Goal: Information Seeking & Learning: Understand process/instructions

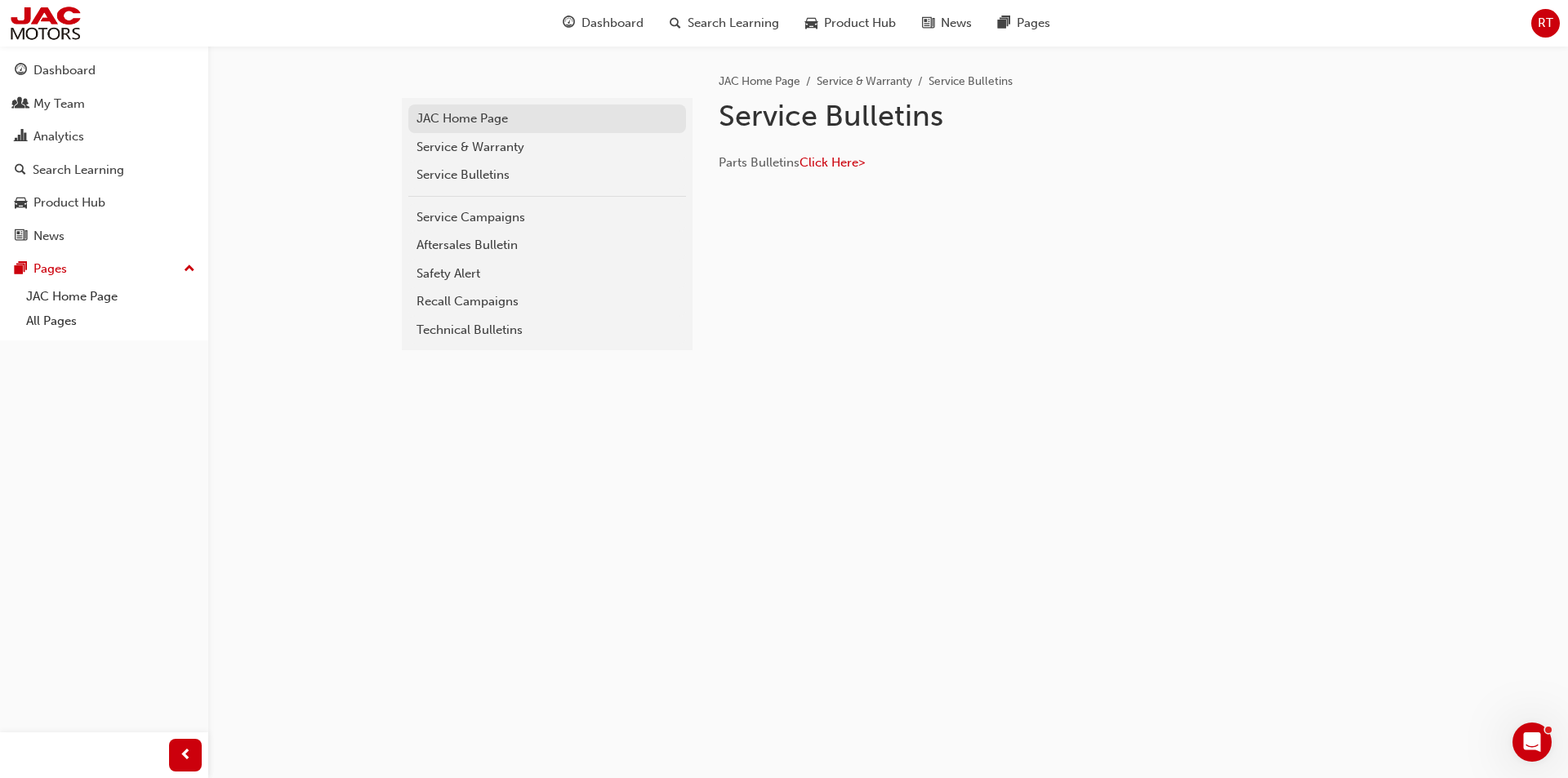
click at [458, 120] on div "JAC Home Page" at bounding box center [547, 118] width 261 height 19
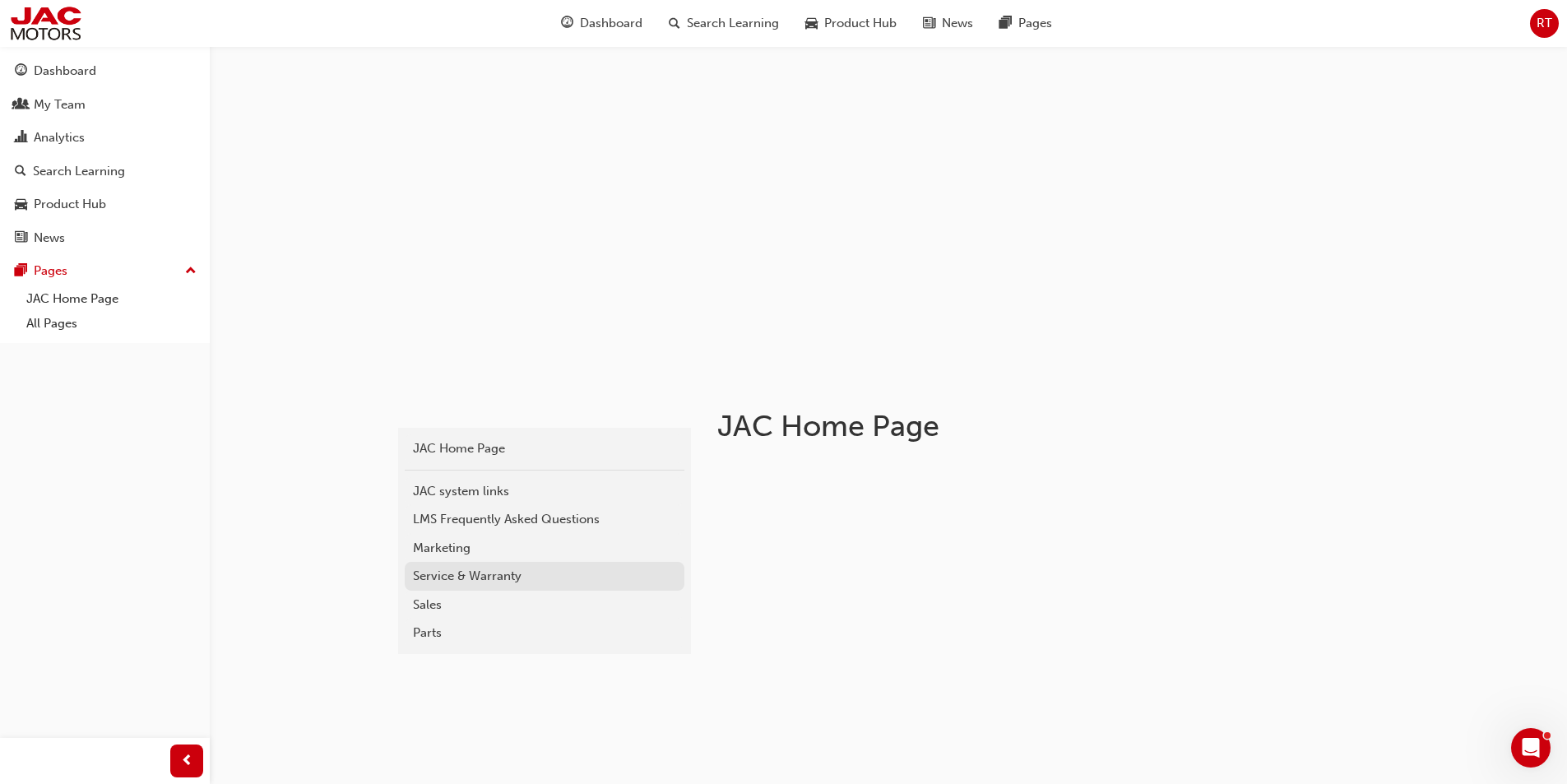
click at [437, 580] on div "Service & Warranty" at bounding box center [544, 576] width 263 height 19
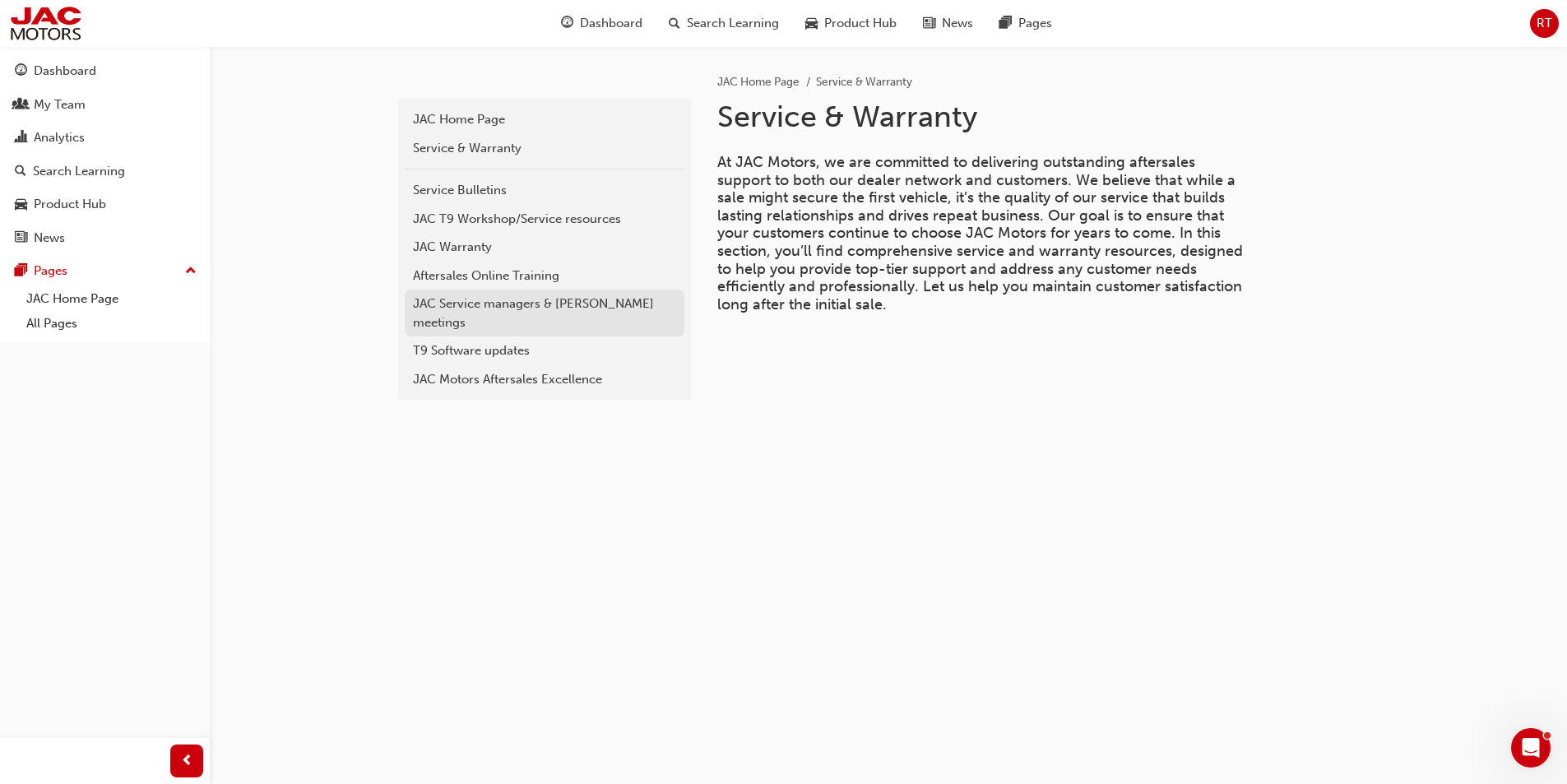
click at [580, 300] on div "JAC Service managers & [PERSON_NAME] meetings" at bounding box center [544, 313] width 263 height 37
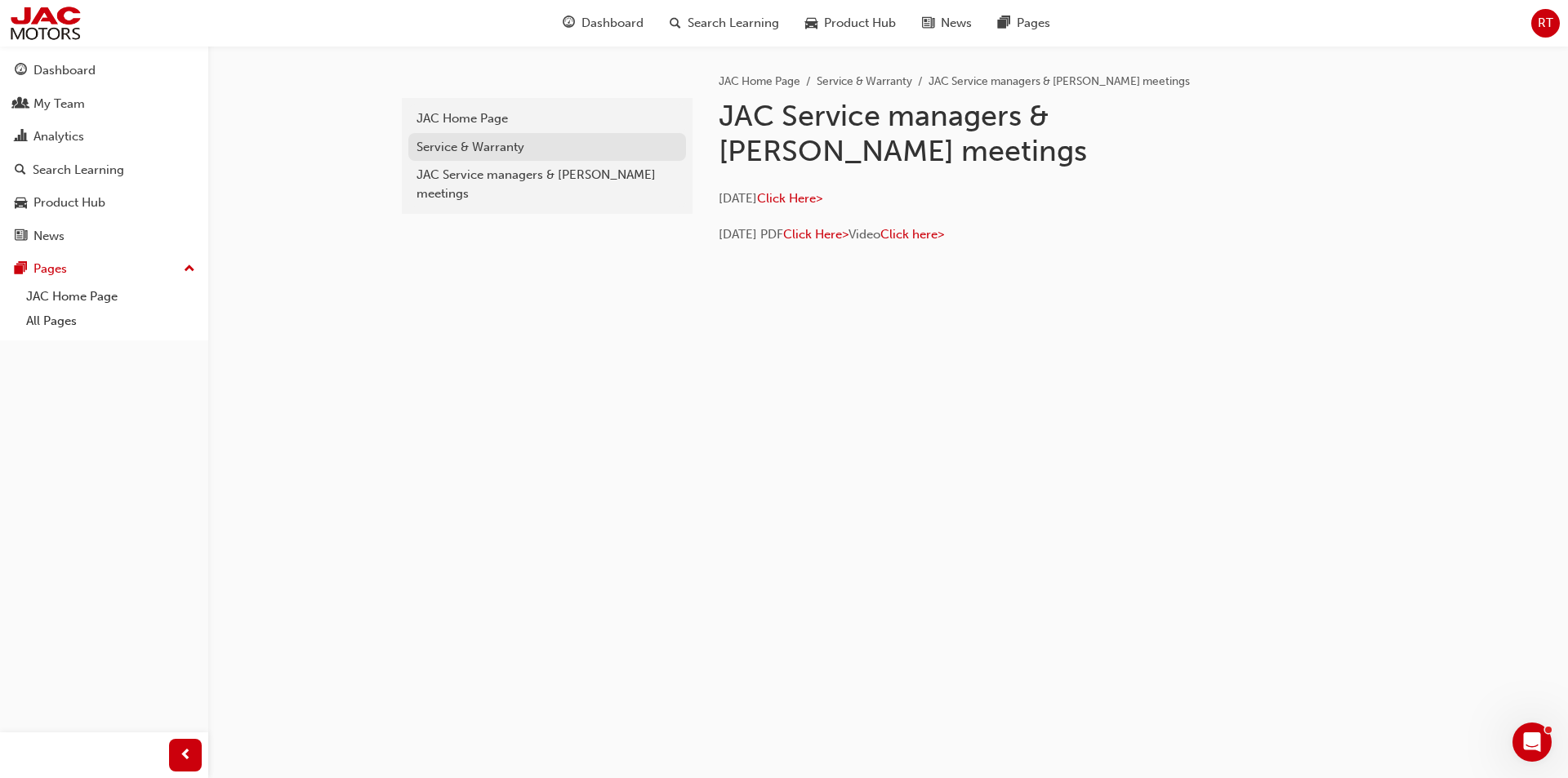
click at [459, 146] on div "Service & Warranty" at bounding box center [547, 147] width 261 height 19
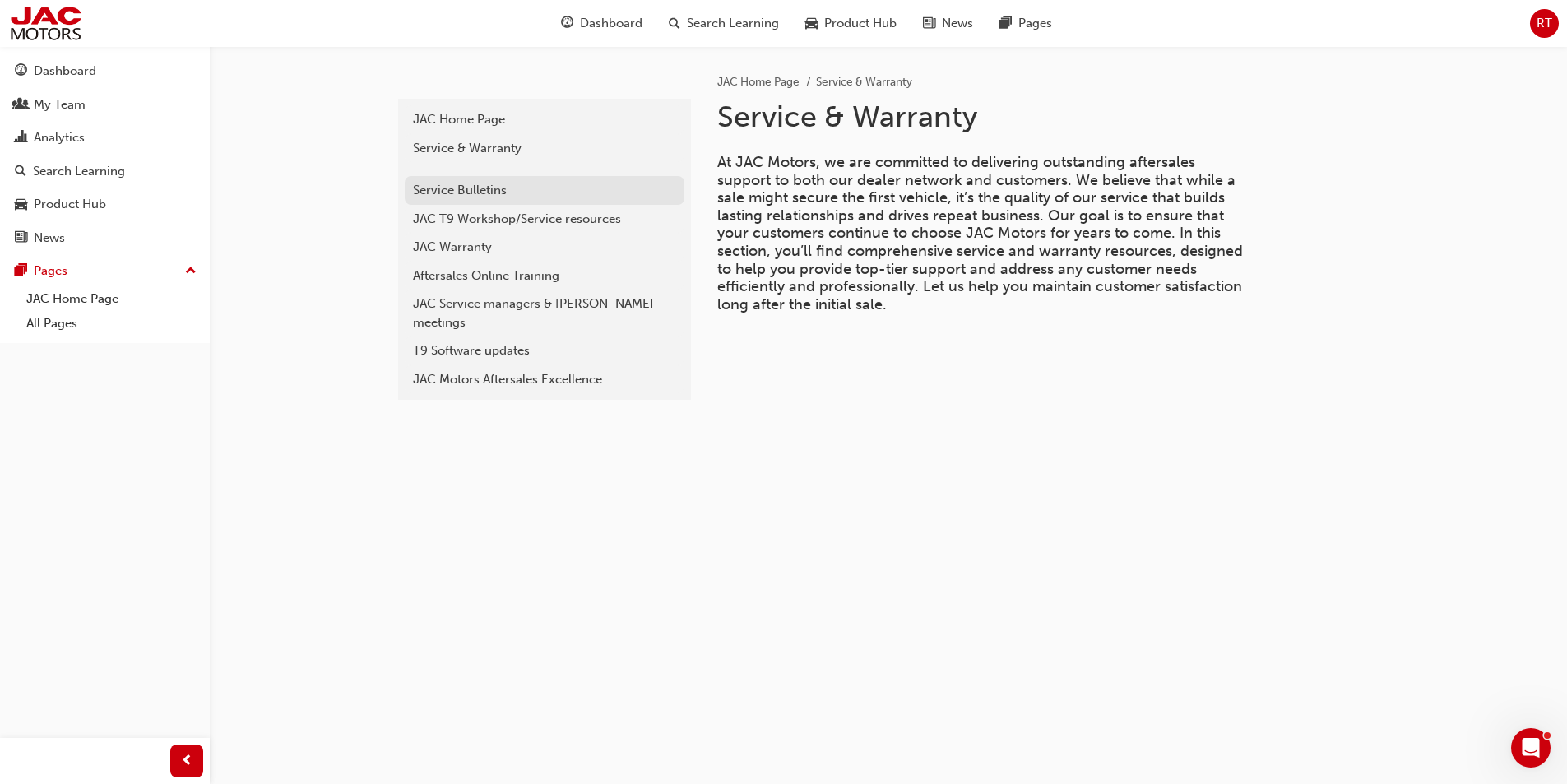
click at [463, 187] on div "Service Bulletins" at bounding box center [544, 190] width 263 height 19
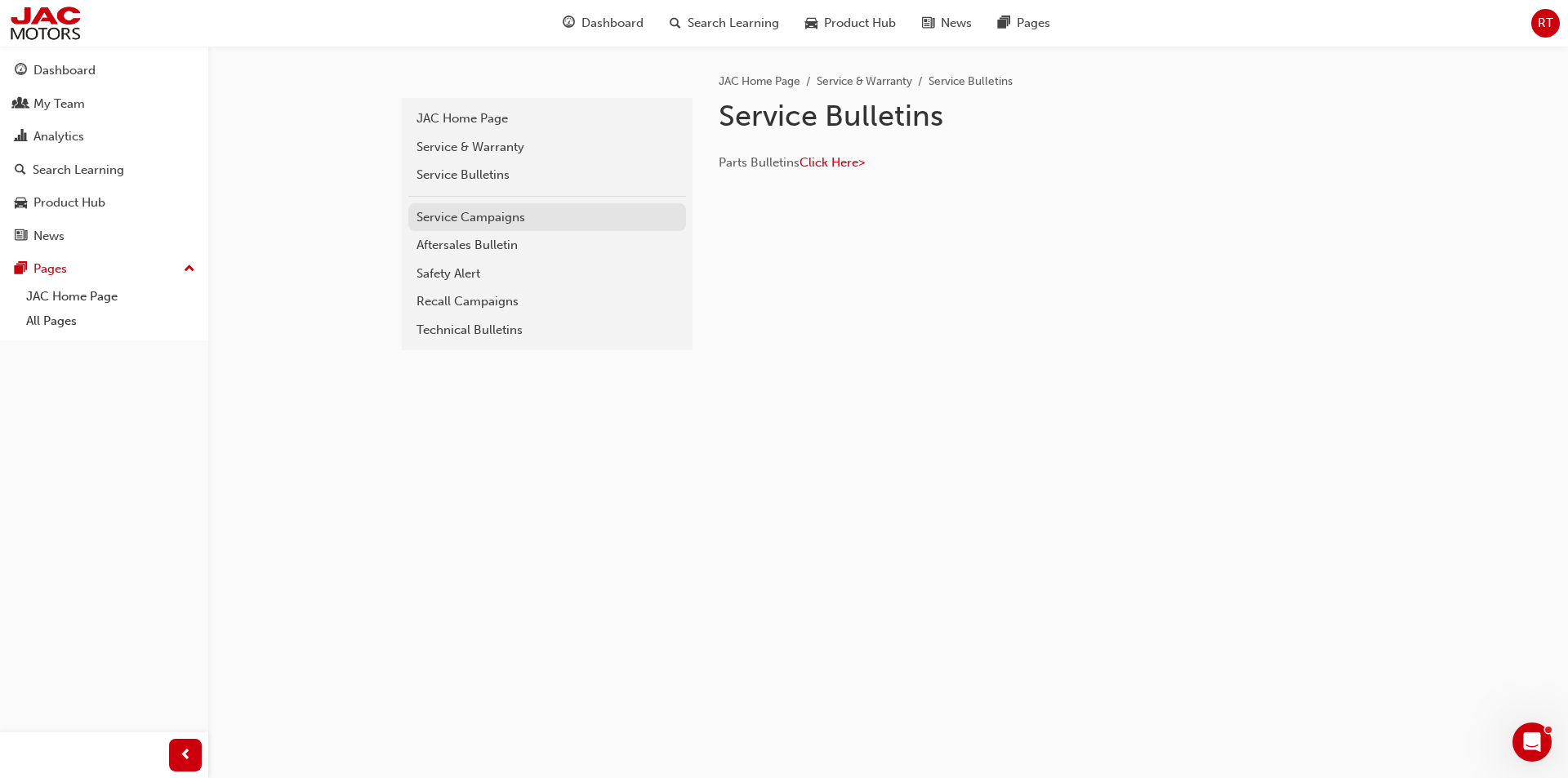
click at [463, 221] on div "Service Campaigns" at bounding box center [547, 217] width 261 height 19
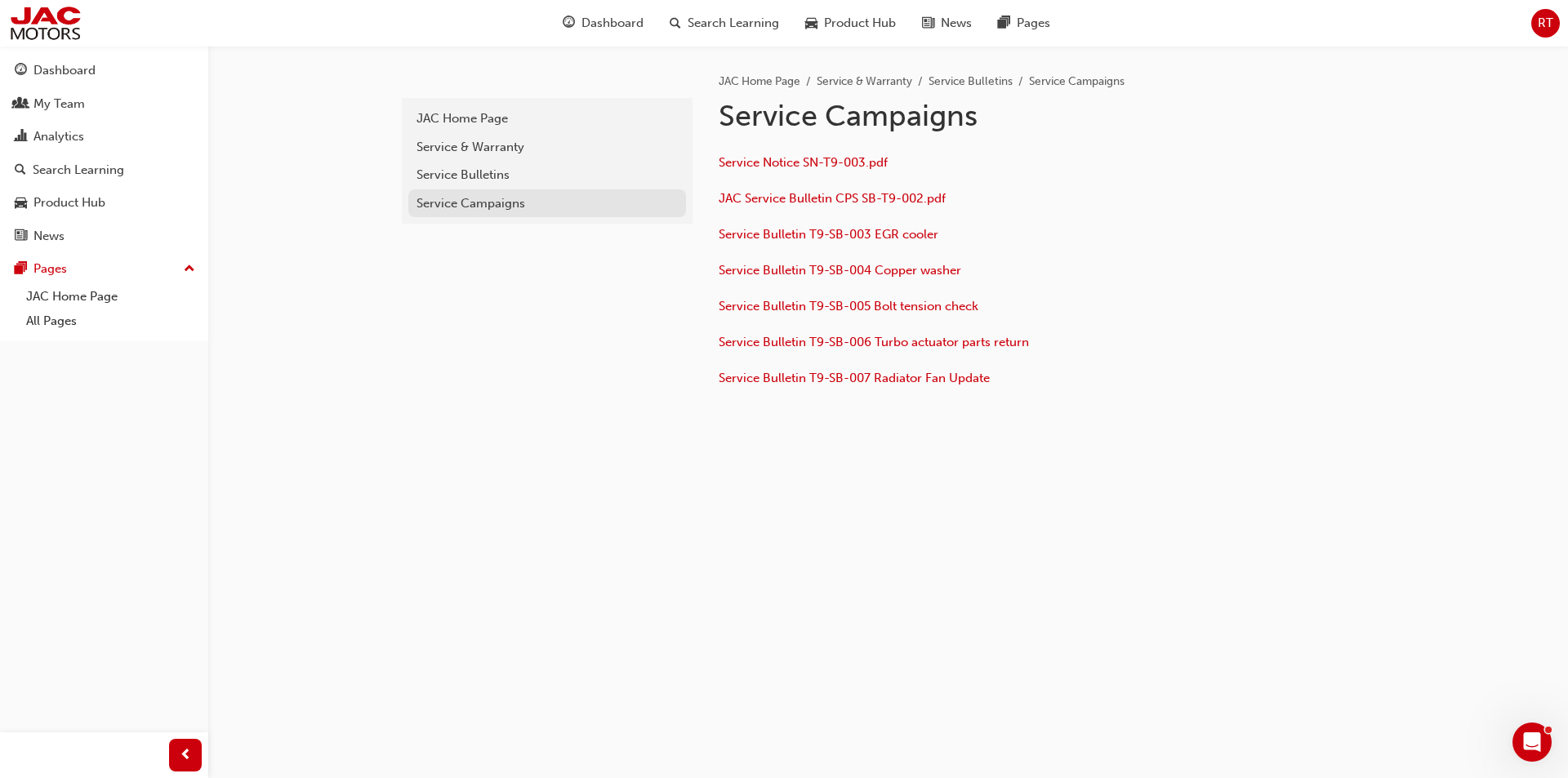
click at [481, 208] on div "Service Campaigns" at bounding box center [547, 203] width 261 height 19
click at [491, 173] on div "Service Bulletins" at bounding box center [547, 175] width 261 height 19
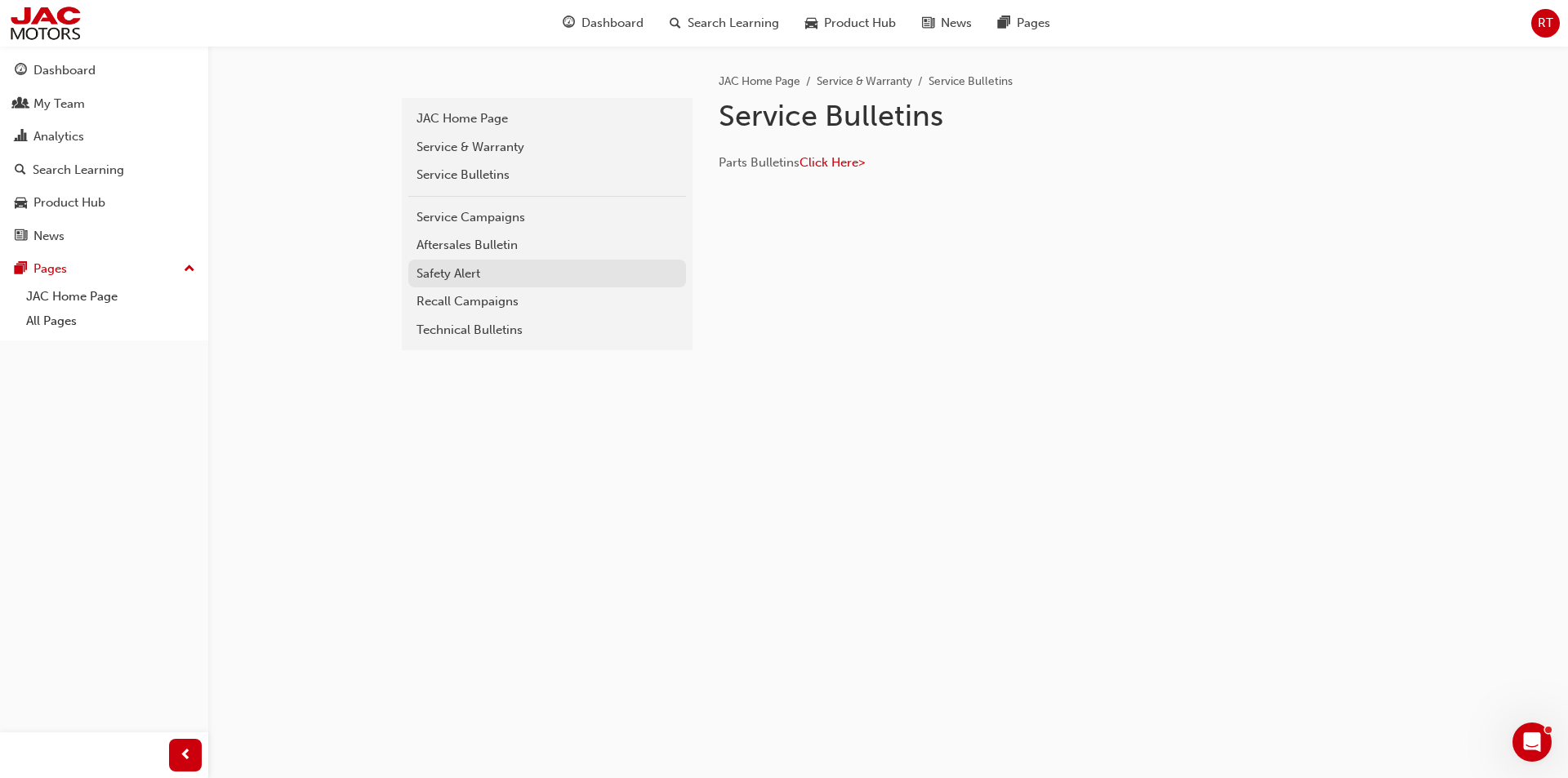
click at [464, 269] on div "Safety Alert" at bounding box center [547, 274] width 261 height 19
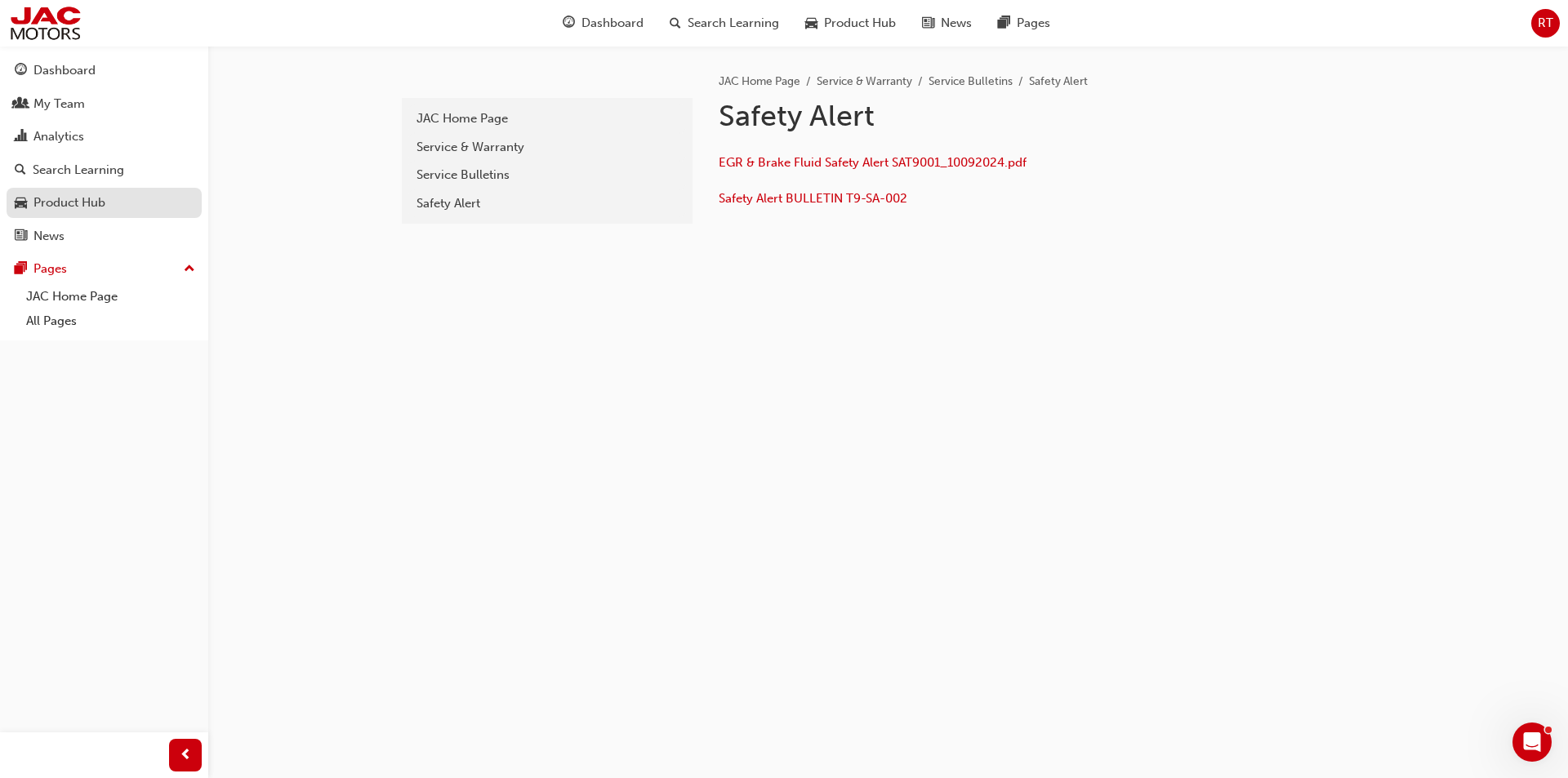
click at [101, 192] on link "Product Hub" at bounding box center [104, 202] width 196 height 30
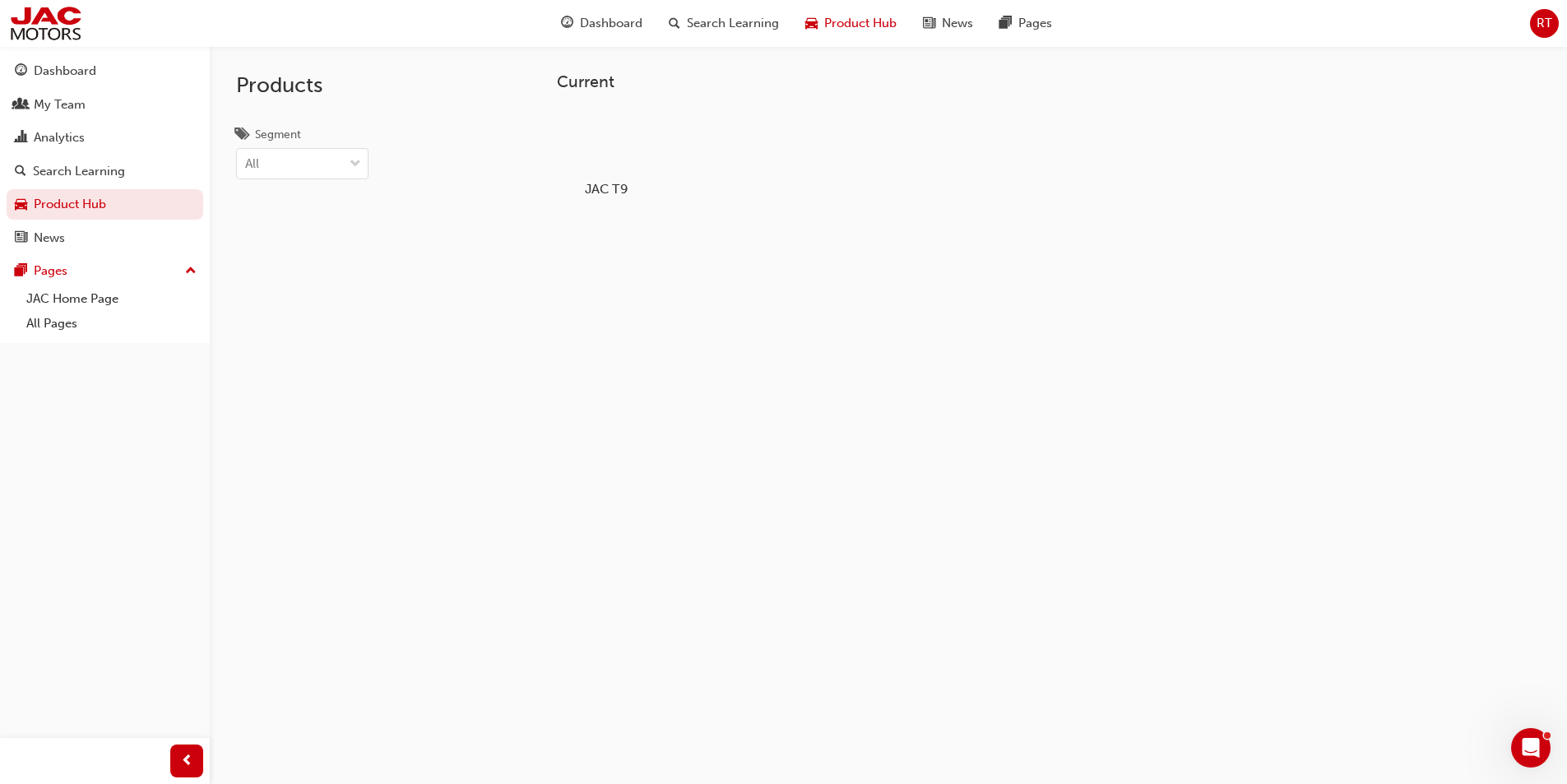
click at [606, 159] on div at bounding box center [605, 142] width 91 height 66
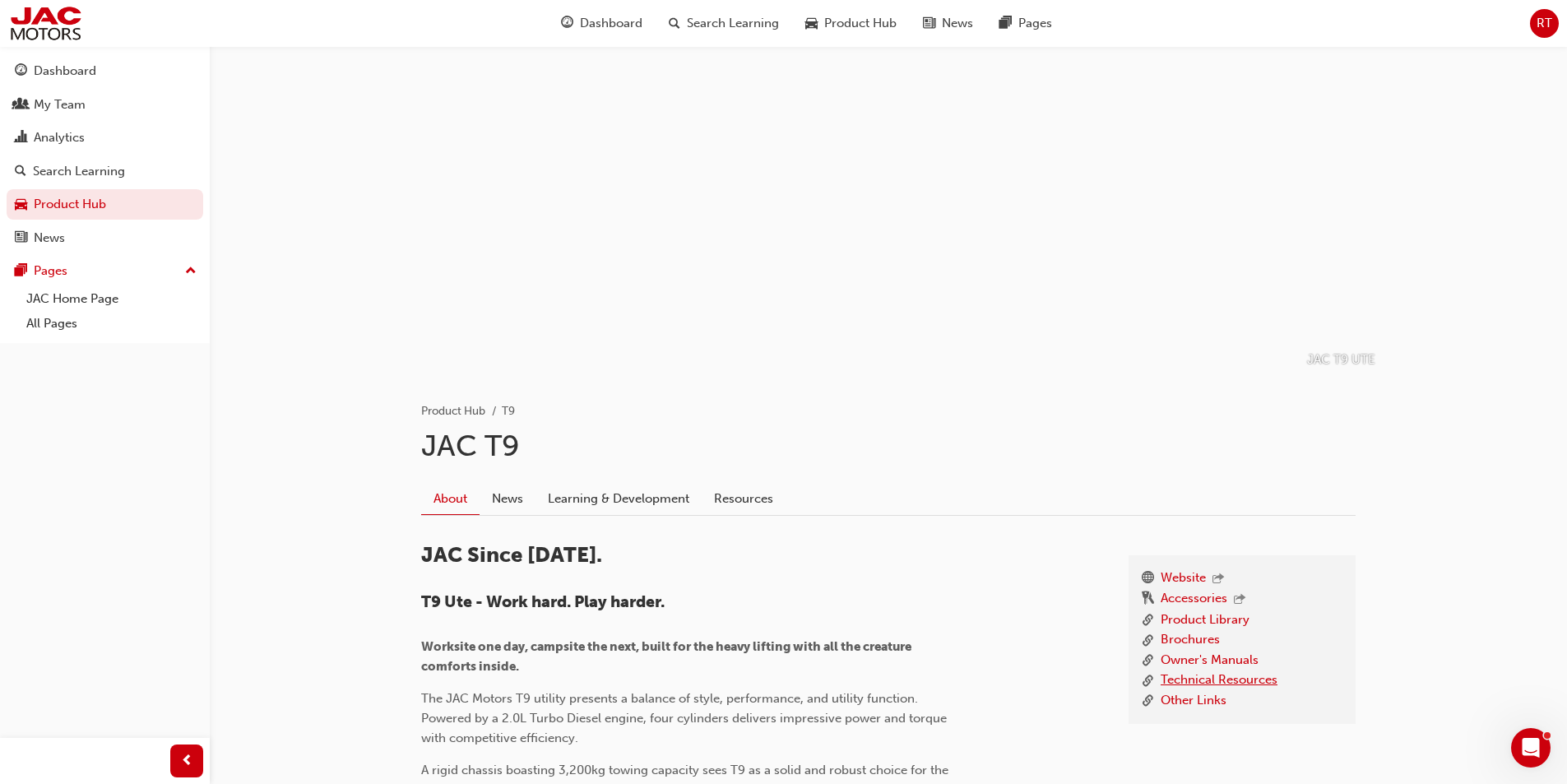
click at [1211, 685] on link "Technical Resources" at bounding box center [1219, 681] width 117 height 21
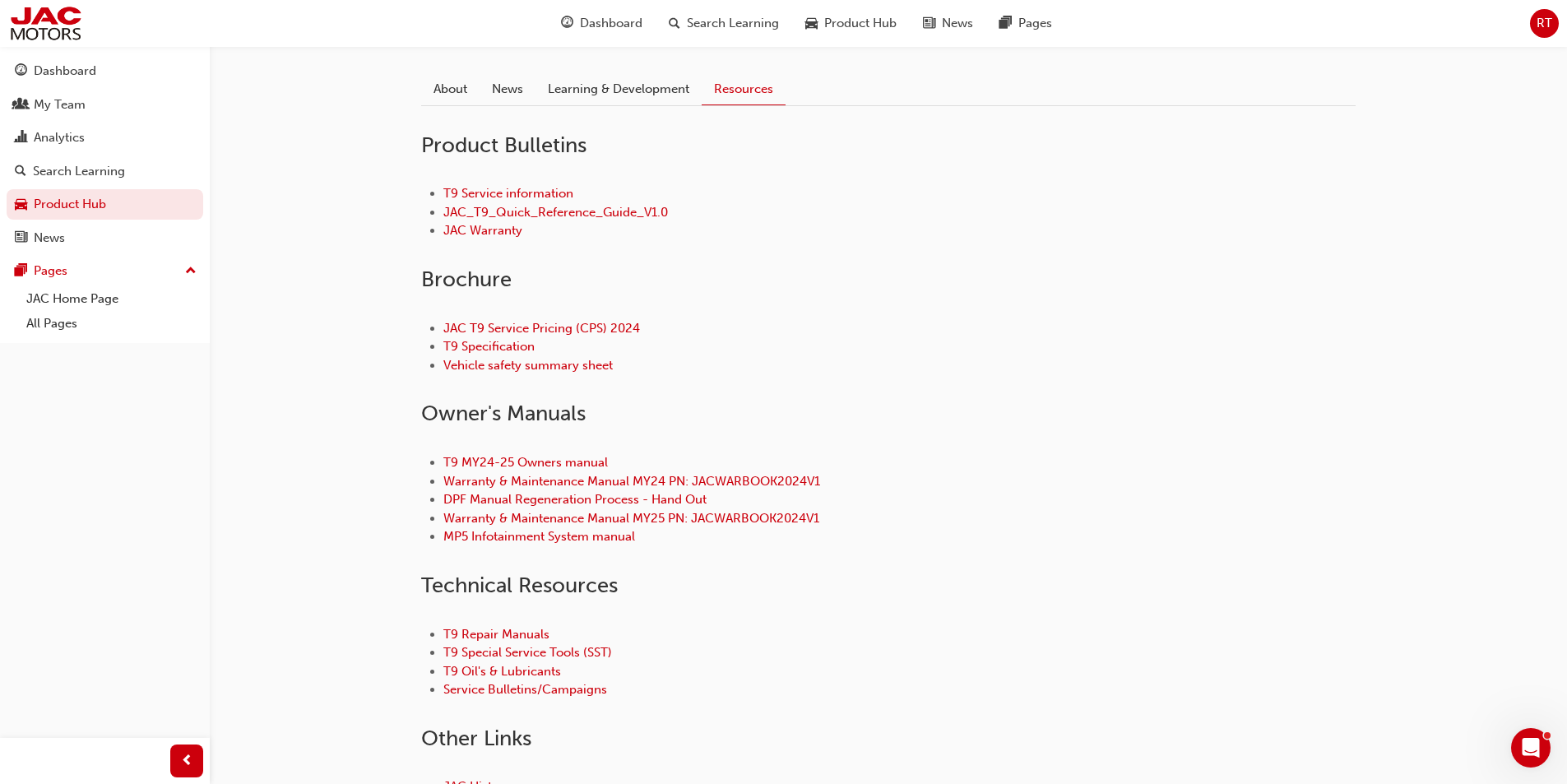
scroll to position [411, 0]
click at [544, 500] on link "DPF Manual Regeneration Process - Hand Out" at bounding box center [575, 497] width 263 height 15
